Goal: Task Accomplishment & Management: Manage account settings

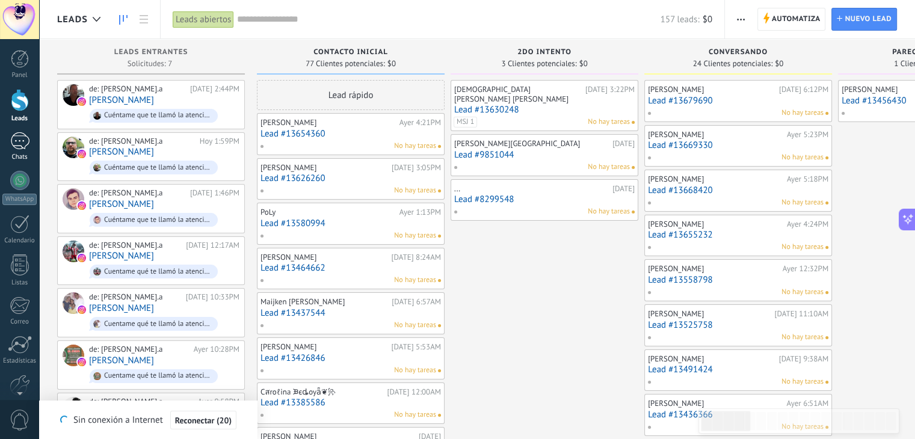
click at [20, 153] on div "Chats" at bounding box center [19, 157] width 35 height 8
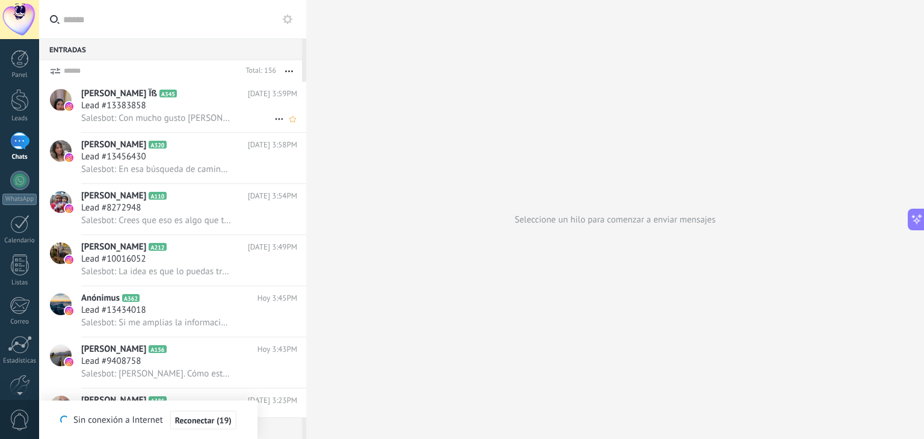
click at [131, 116] on span "Salesbot: Con mucho gusto [PERSON_NAME]" at bounding box center [156, 117] width 150 height 11
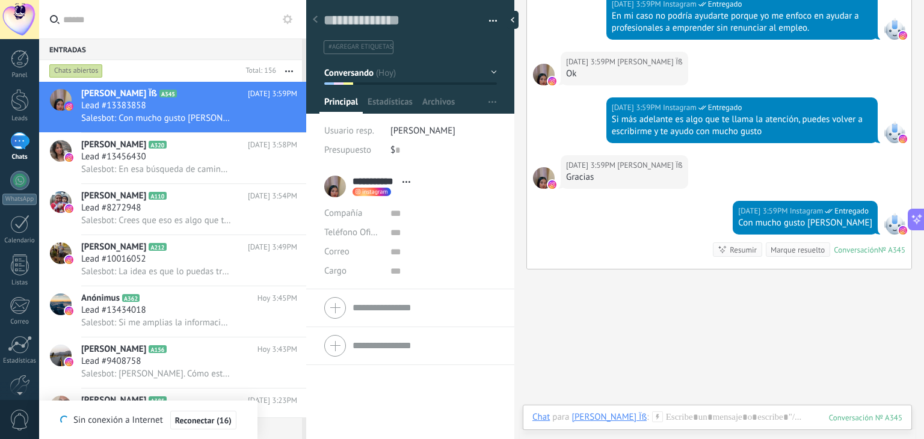
scroll to position [17, 0]
click at [491, 70] on button "Conversando" at bounding box center [410, 73] width 173 height 22
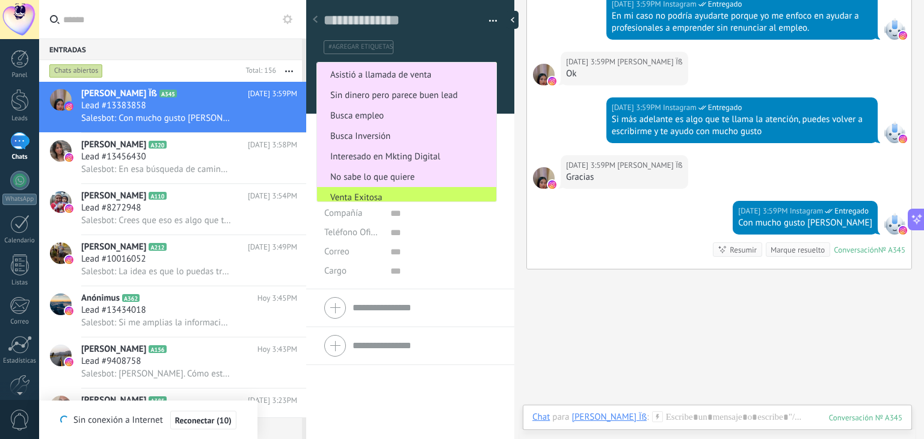
scroll to position [226, 0]
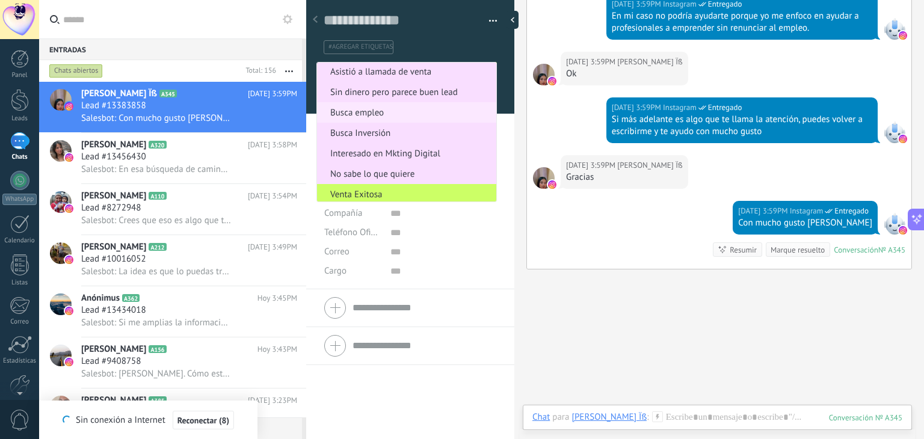
click at [388, 117] on span "Busca empleo" at bounding box center [405, 112] width 176 height 11
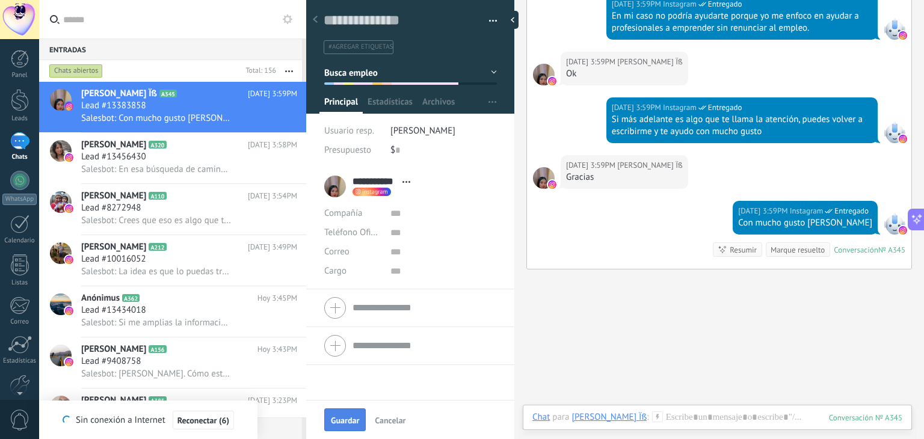
click at [344, 414] on button "Guardar" at bounding box center [344, 419] width 41 height 23
click at [148, 104] on h3 "Lead #13383858" at bounding box center [116, 106] width 71 height 12
click at [149, 149] on span "A320" at bounding box center [157, 145] width 17 height 8
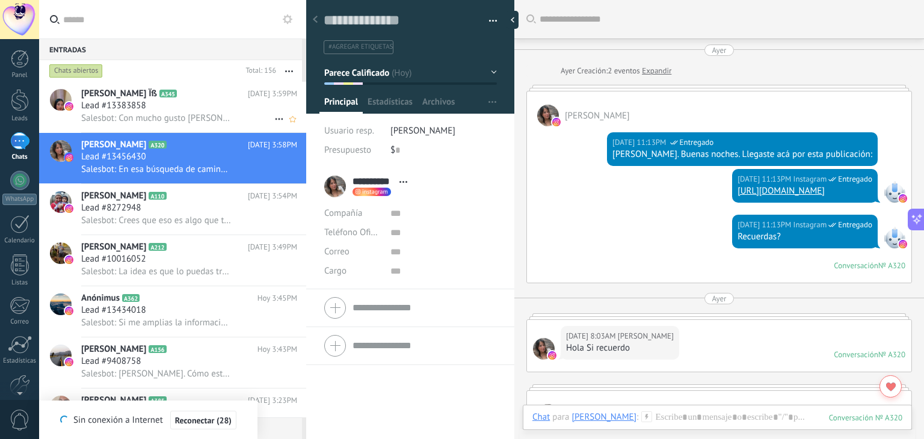
scroll to position [1782, 0]
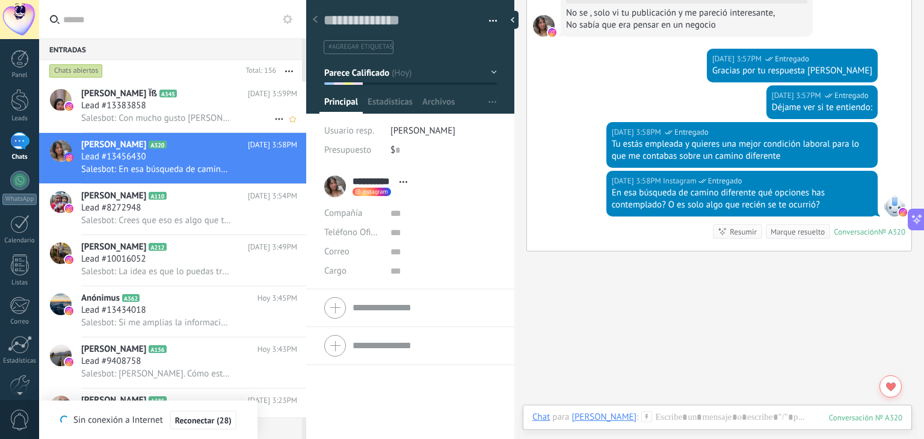
click at [188, 98] on h2 "[PERSON_NAME] Ïß A345" at bounding box center [164, 94] width 167 height 12
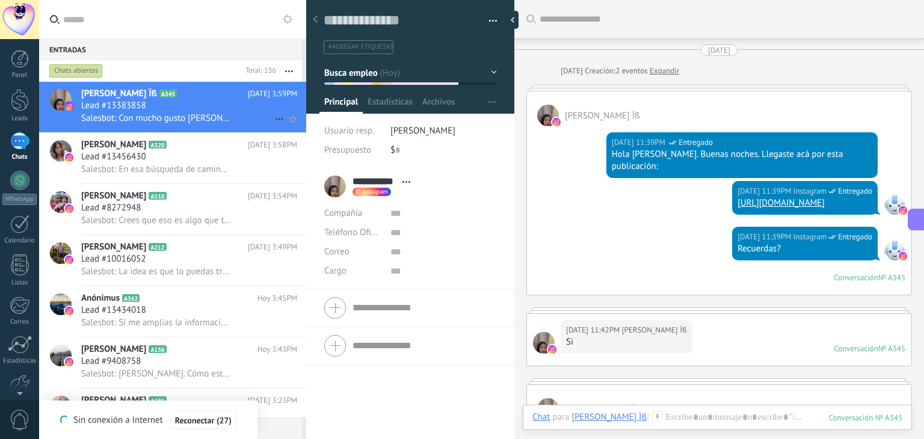
scroll to position [1755, 0]
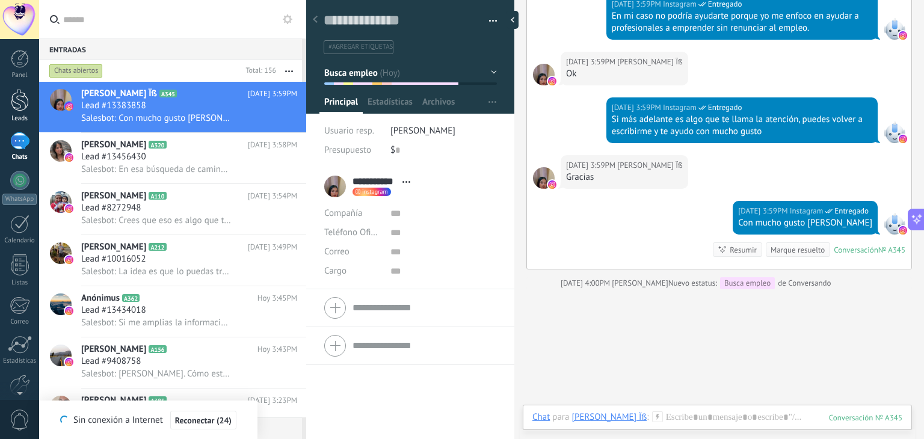
click at [11, 108] on div at bounding box center [20, 100] width 18 height 22
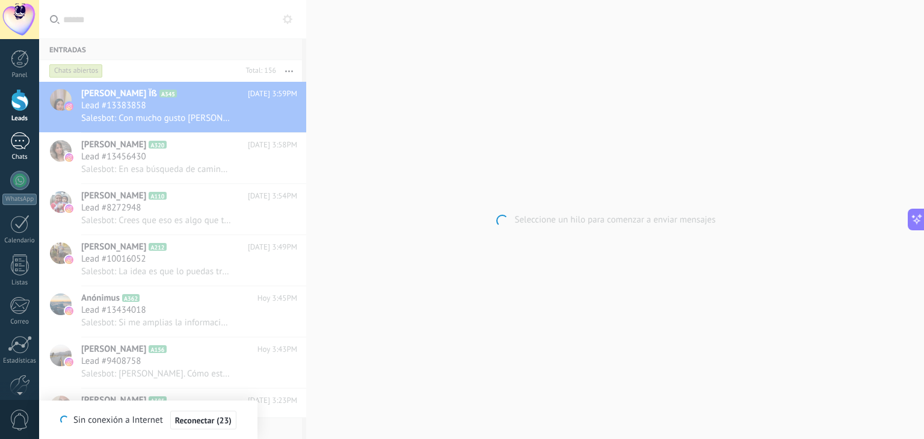
click at [23, 150] on link "Chats" at bounding box center [19, 146] width 39 height 29
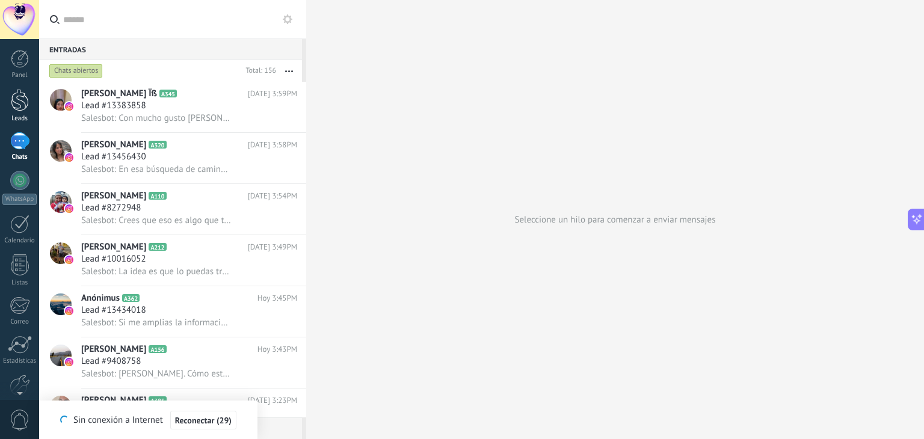
click at [22, 106] on div at bounding box center [20, 100] width 18 height 22
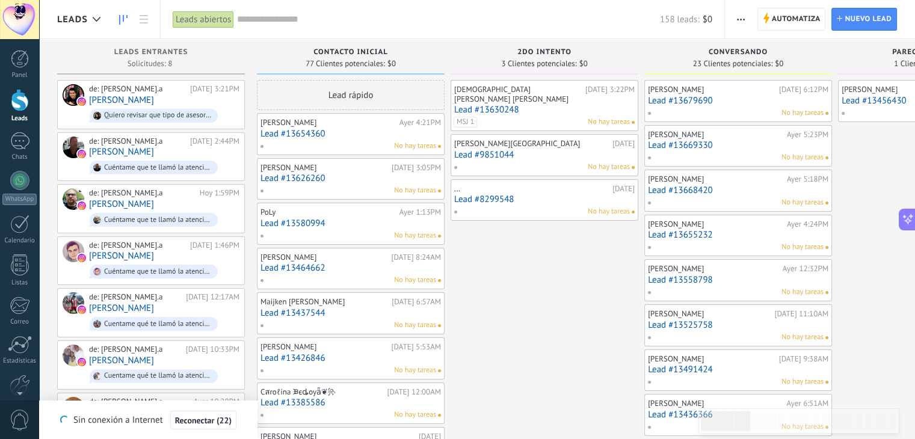
click at [546, 206] on div "No hay tareas" at bounding box center [541, 211] width 176 height 11
click at [518, 184] on div "..." at bounding box center [531, 189] width 155 height 10
click at [554, 194] on link "Lead #8299548" at bounding box center [544, 199] width 180 height 10
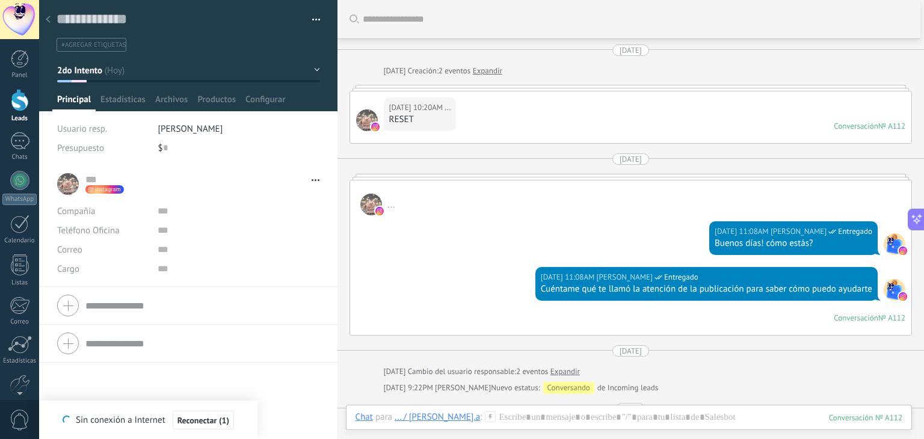
click at [313, 70] on button "2do Intento" at bounding box center [188, 71] width 263 height 22
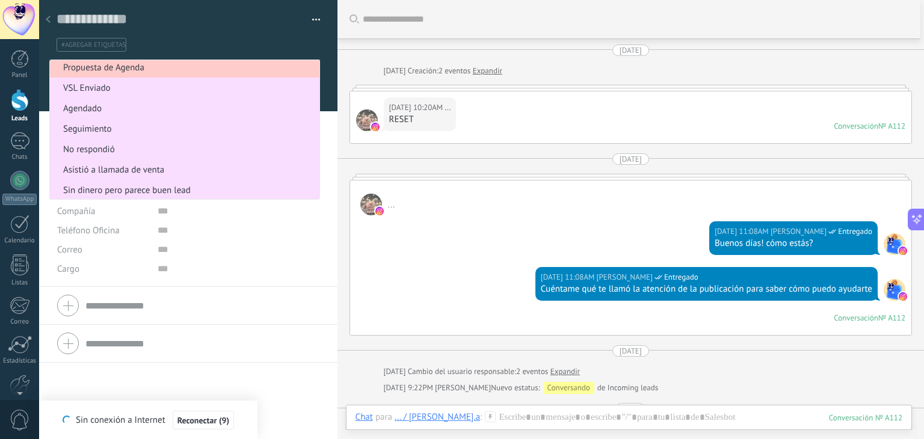
scroll to position [152, 0]
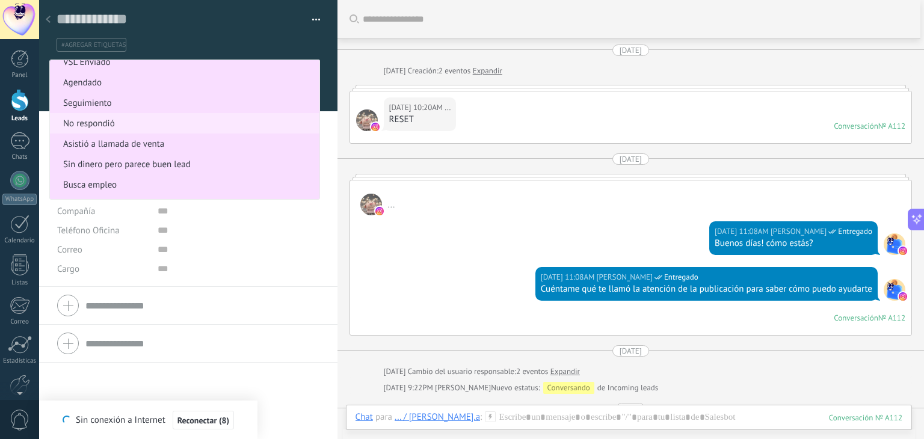
click at [135, 124] on span "No respondió" at bounding box center [183, 123] width 266 height 11
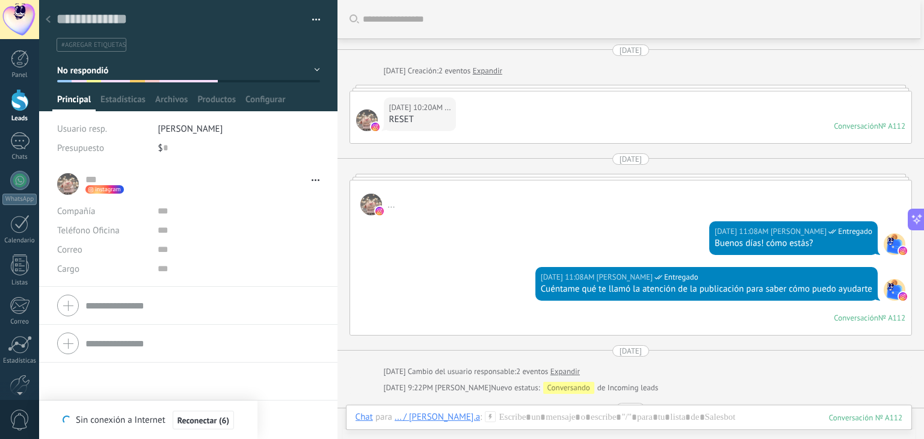
click at [17, 100] on div at bounding box center [20, 100] width 18 height 22
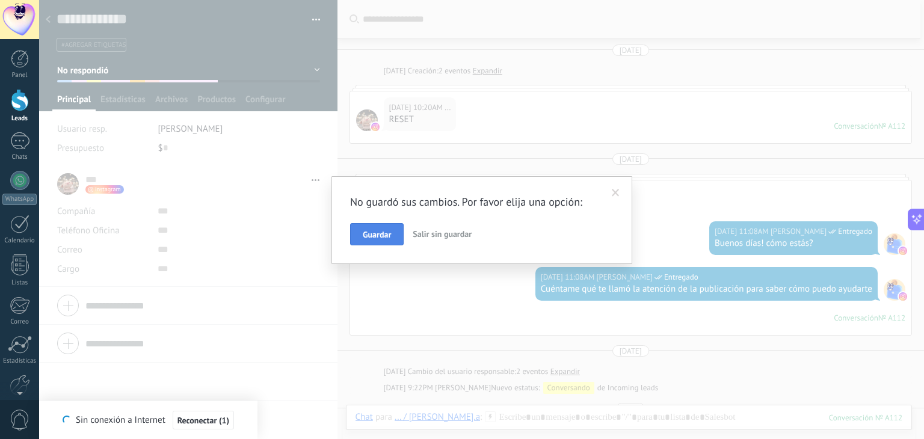
click at [385, 231] on span "Guardar" at bounding box center [377, 234] width 28 height 8
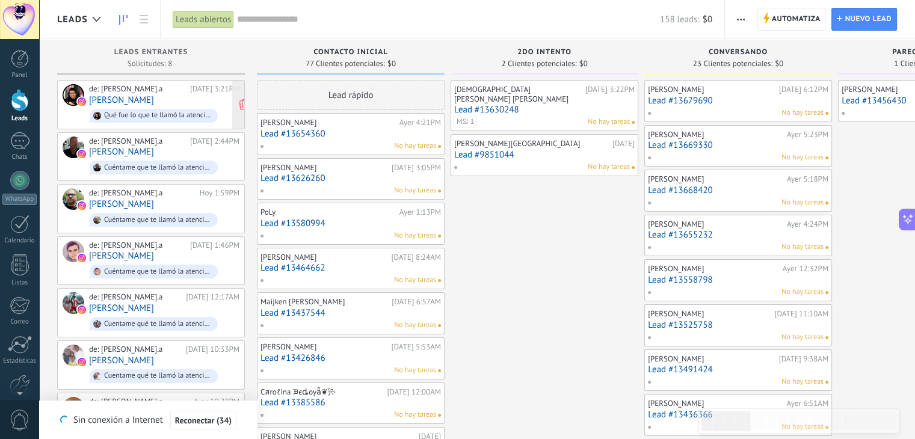
click at [125, 95] on link "[PERSON_NAME]" at bounding box center [121, 100] width 65 height 10
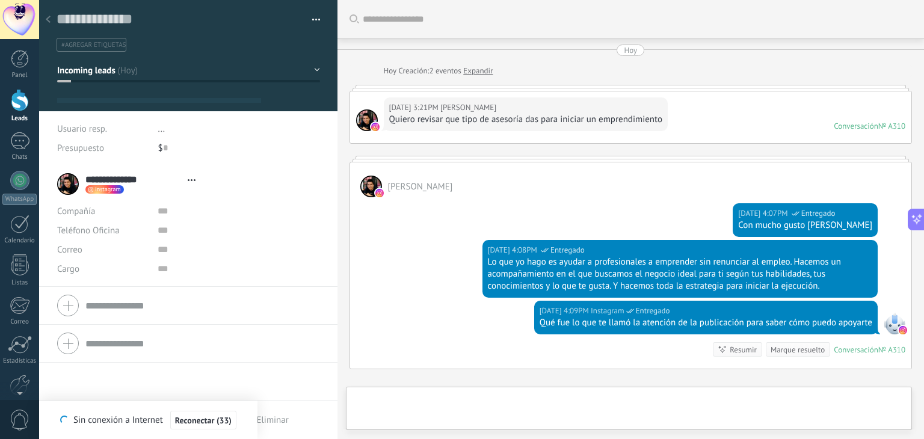
type textarea "**********"
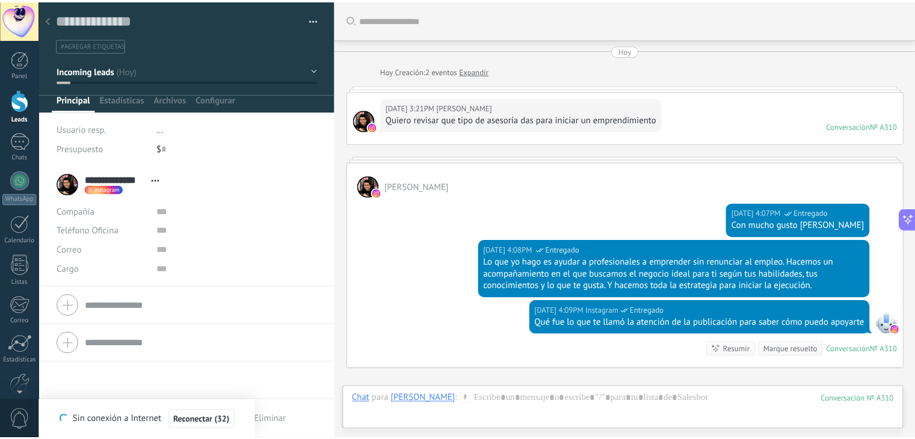
scroll to position [139, 0]
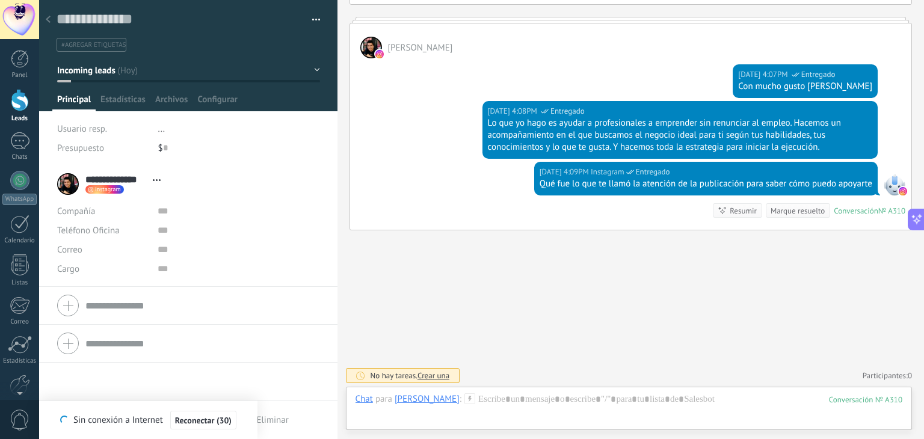
click at [20, 113] on link "Leads" at bounding box center [19, 106] width 39 height 34
